Goal: Find specific page/section: Find specific page/section

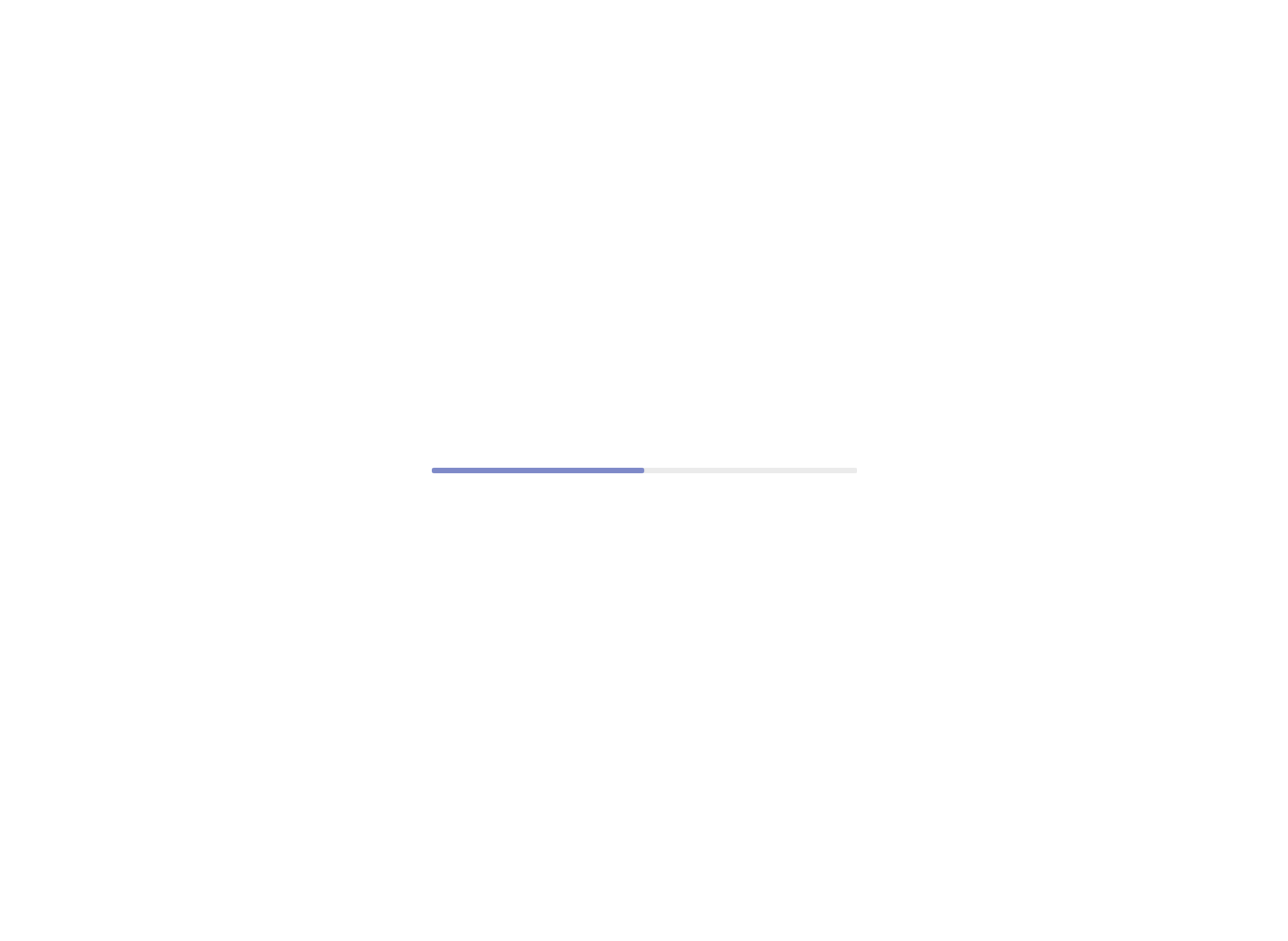
click at [681, 167] on div at bounding box center [644, 470] width 1288 height 941
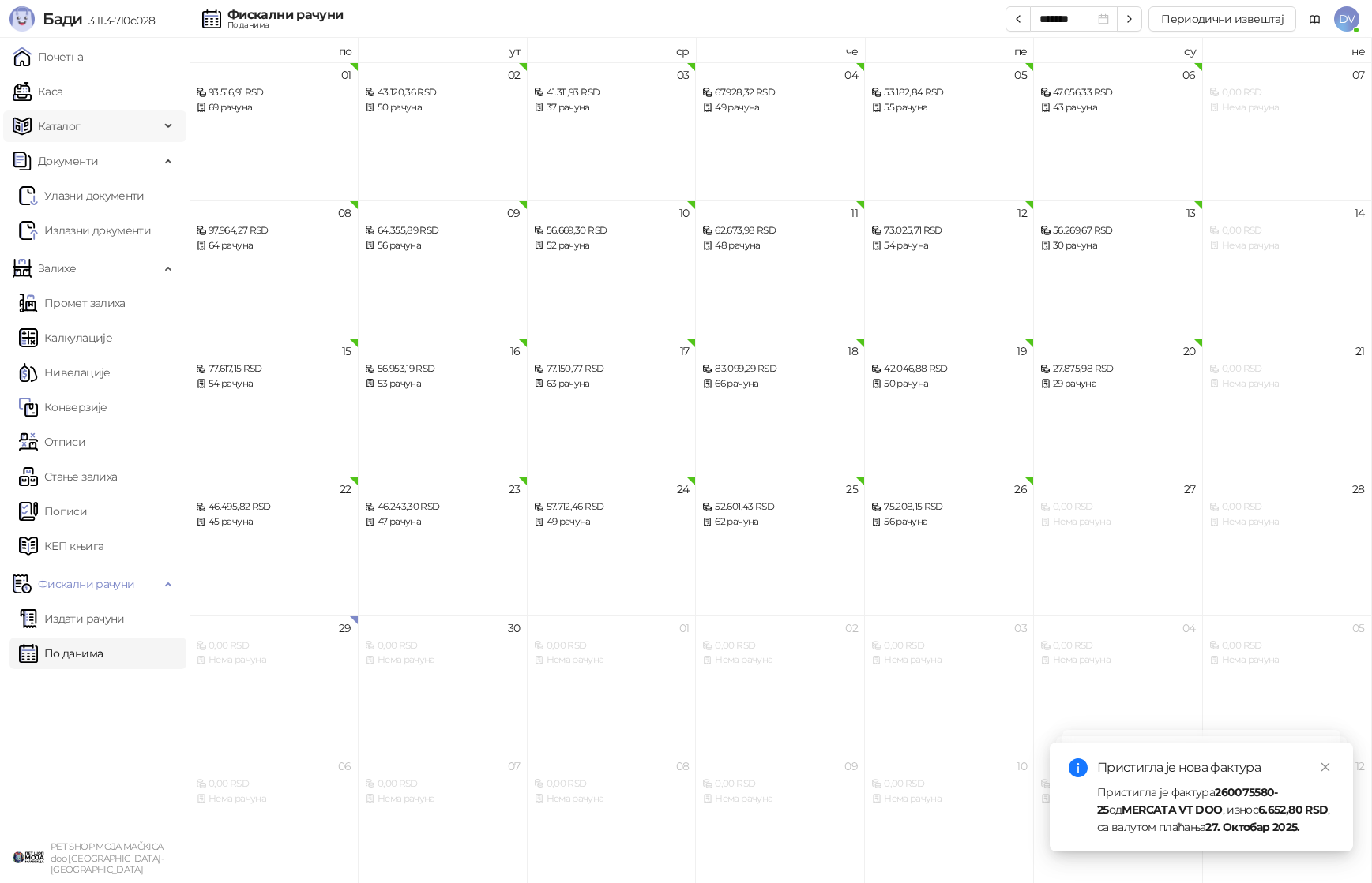
click at [84, 131] on span "Каталог" at bounding box center [85, 126] width 147 height 32
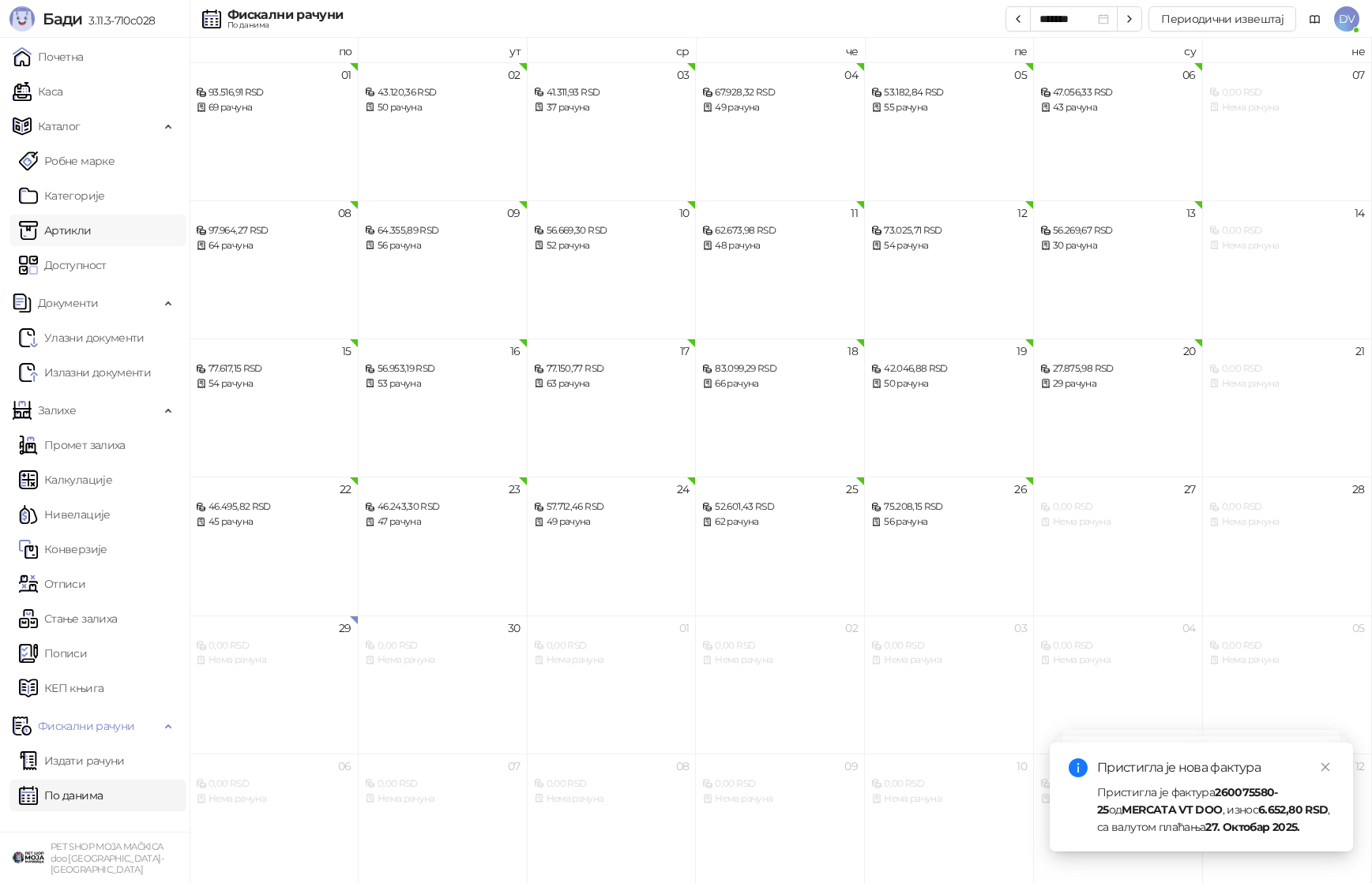
click at [84, 232] on link "Артикли" at bounding box center [55, 230] width 73 height 32
